Goal: Find specific page/section: Find specific page/section

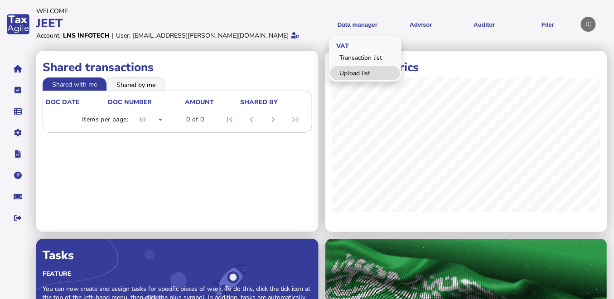
click at [359, 72] on link "Upload list" at bounding box center [365, 73] width 70 height 14
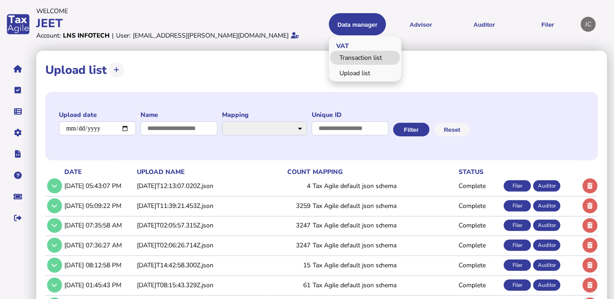
click at [351, 56] on link "Transaction list" at bounding box center [365, 58] width 70 height 14
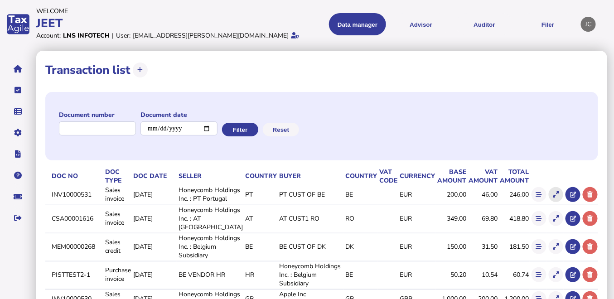
click at [553, 197] on icon at bounding box center [556, 195] width 6 height 6
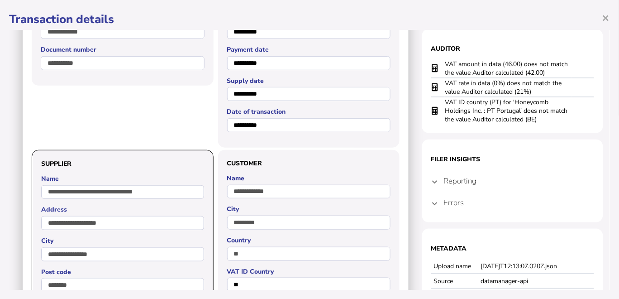
scroll to position [101, 0]
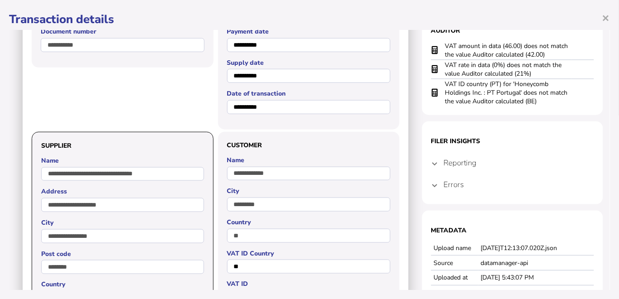
click at [447, 164] on h4 "Reporting" at bounding box center [460, 163] width 33 height 10
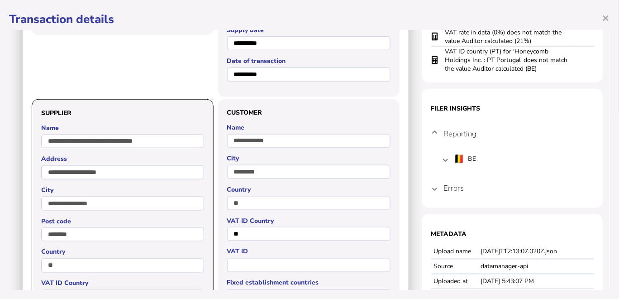
scroll to position [151, 0]
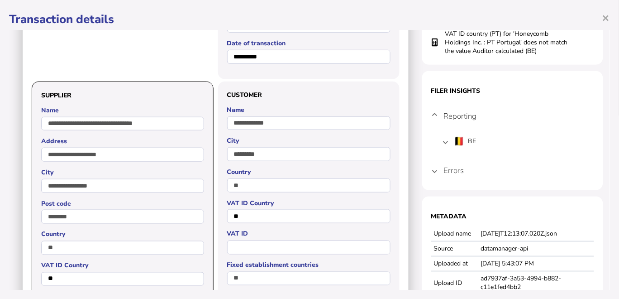
click at [445, 170] on h4 "Errors" at bounding box center [454, 170] width 20 height 10
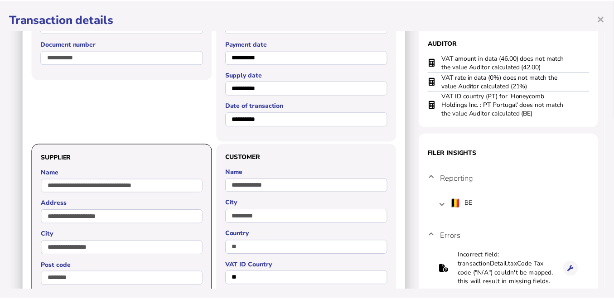
scroll to position [0, 0]
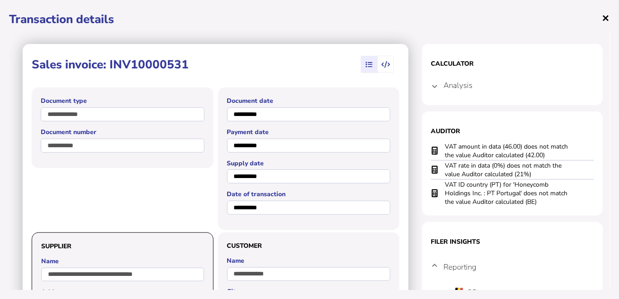
click at [605, 18] on span "×" at bounding box center [607, 17] width 8 height 17
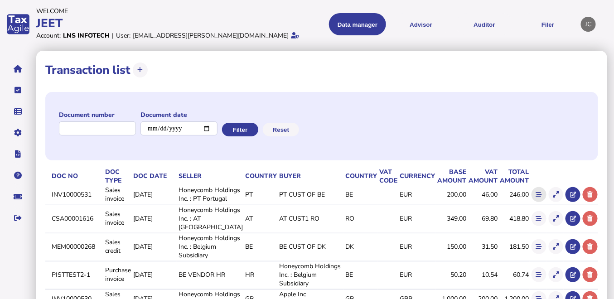
click at [535, 198] on button at bounding box center [538, 194] width 15 height 15
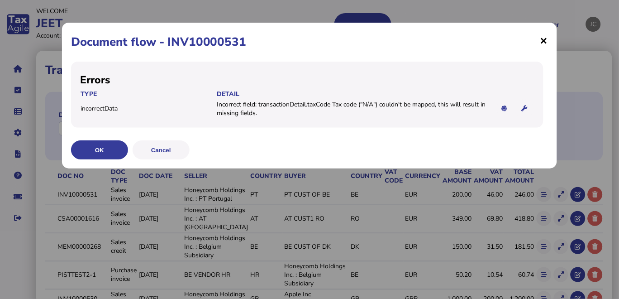
click at [543, 42] on span "×" at bounding box center [545, 40] width 8 height 17
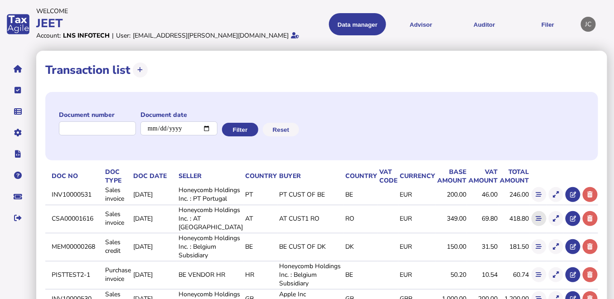
click at [539, 221] on icon at bounding box center [539, 219] width 6 height 6
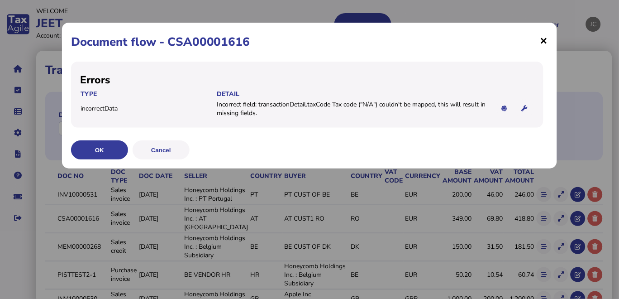
click at [545, 41] on span "×" at bounding box center [545, 40] width 8 height 17
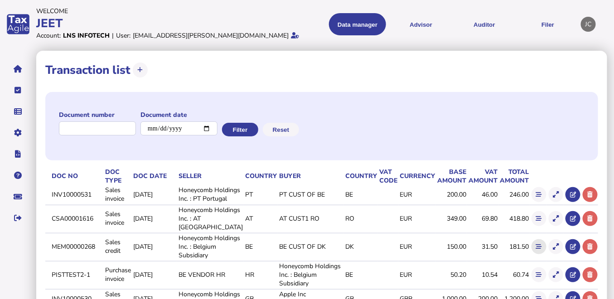
click at [536, 250] on icon at bounding box center [539, 247] width 6 height 6
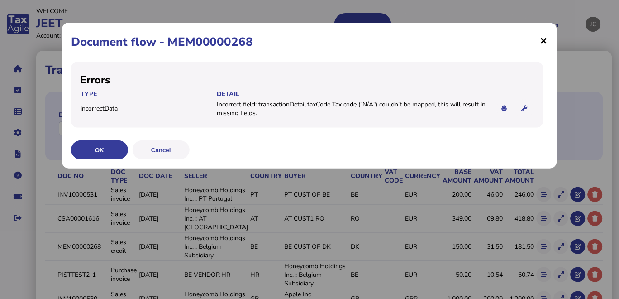
click at [543, 38] on span "×" at bounding box center [545, 40] width 8 height 17
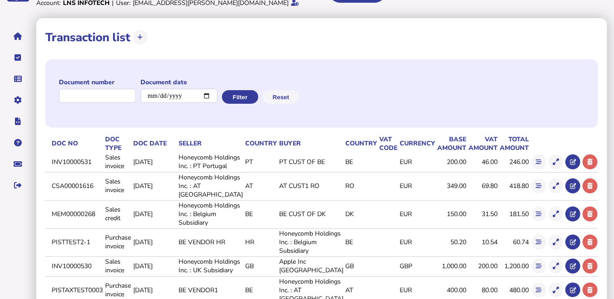
scroll to position [50, 0]
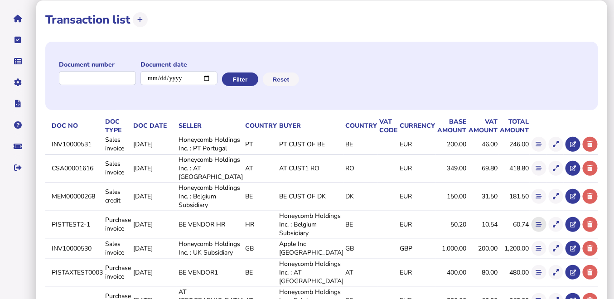
click at [538, 232] on button at bounding box center [538, 224] width 15 height 15
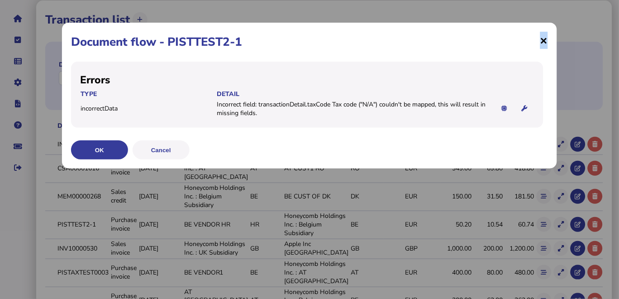
click at [545, 44] on span "×" at bounding box center [545, 40] width 8 height 17
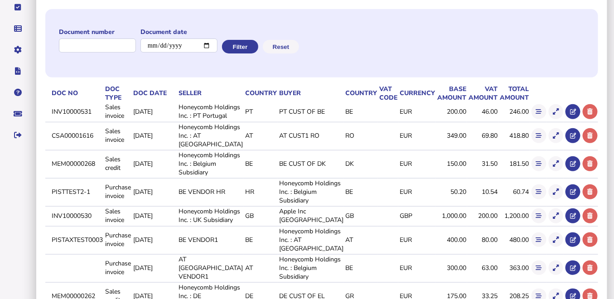
scroll to position [101, 0]
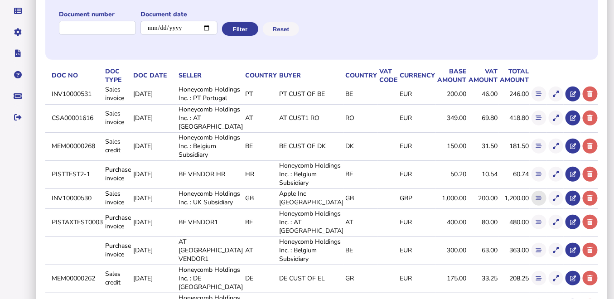
click at [540, 201] on icon at bounding box center [539, 198] width 6 height 6
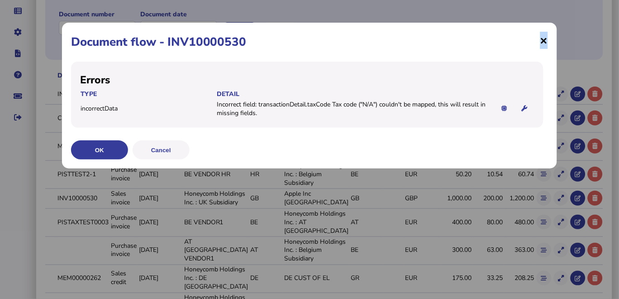
click at [542, 40] on span "×" at bounding box center [545, 40] width 8 height 17
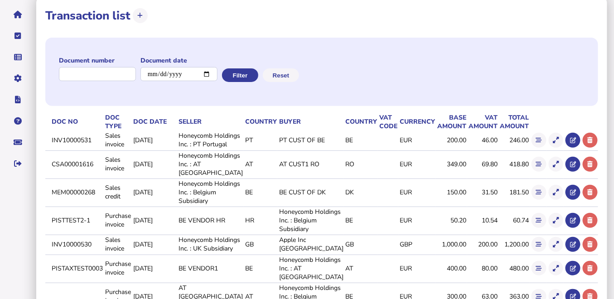
scroll to position [0, 0]
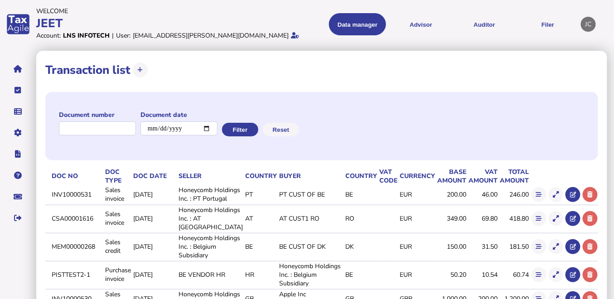
click at [589, 23] on div "JC" at bounding box center [588, 24] width 15 height 15
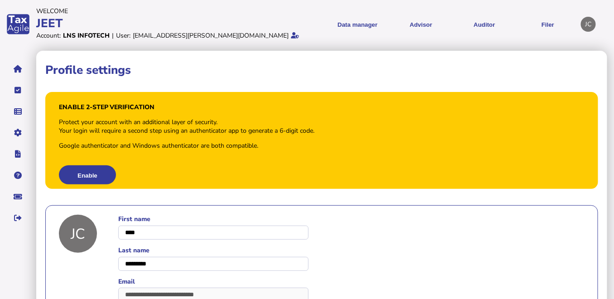
scroll to position [77, 0]
